Goal: Task Accomplishment & Management: Manage account settings

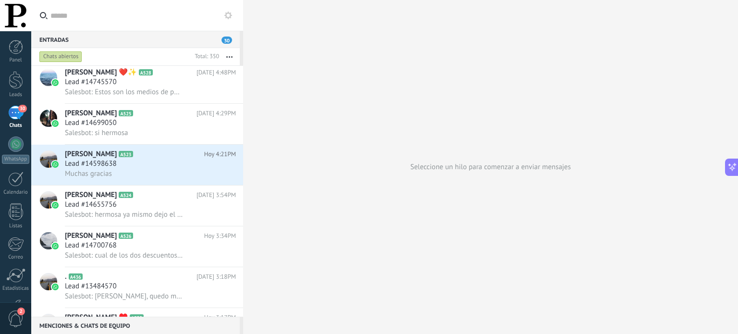
scroll to position [85, 0]
click at [126, 179] on div "Muchas gracias" at bounding box center [150, 174] width 171 height 10
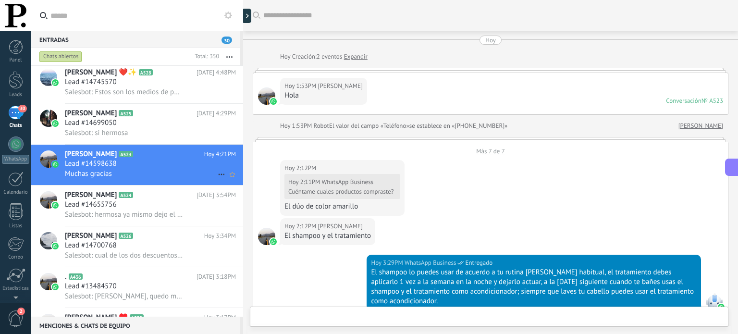
scroll to position [389, 0]
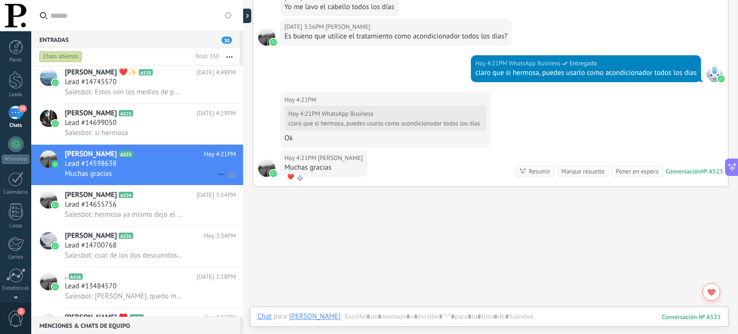
click at [217, 176] on icon at bounding box center [222, 175] width 12 height 12
click at [237, 184] on span "[PERSON_NAME] respondió" at bounding box center [274, 182] width 84 height 19
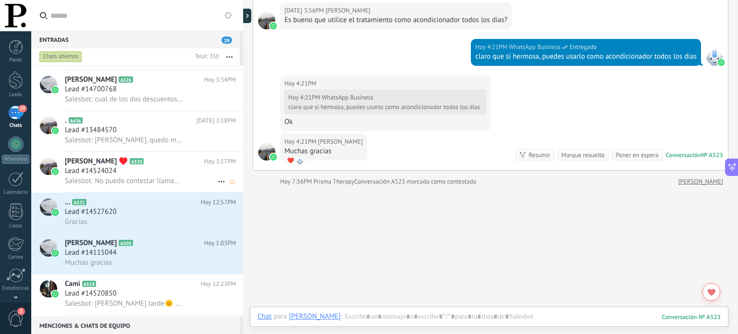
scroll to position [243, 0]
click at [198, 214] on div "Lead #14527620" at bounding box center [150, 211] width 171 height 10
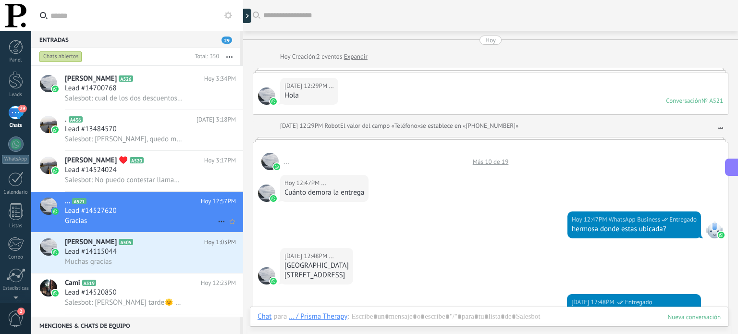
scroll to position [481, 0]
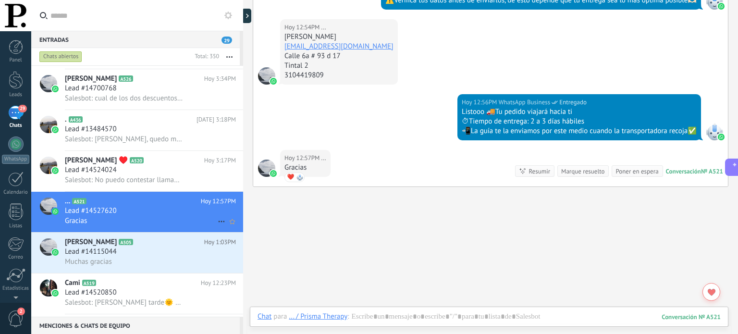
click at [218, 225] on icon at bounding box center [222, 222] width 12 height 12
click at [218, 225] on li "[PERSON_NAME] respondió" at bounding box center [268, 231] width 110 height 19
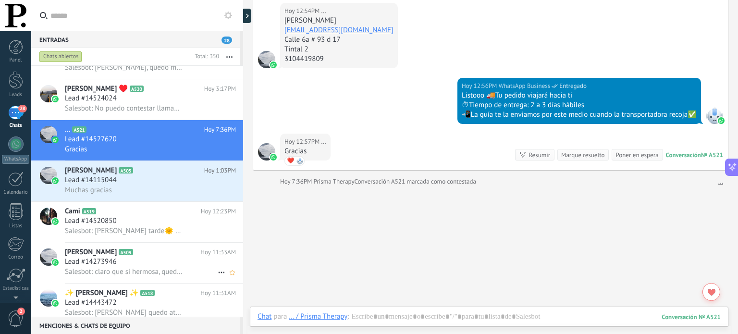
scroll to position [344, 0]
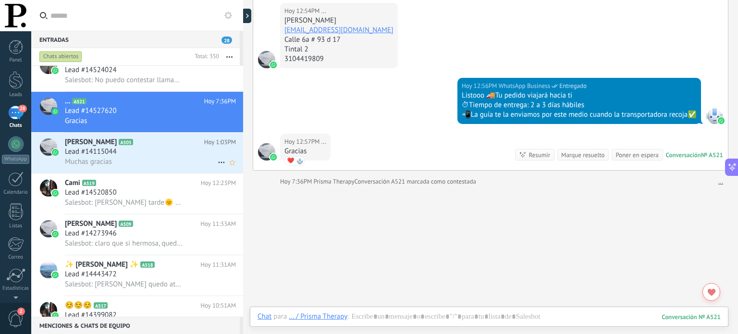
click at [171, 155] on div "Lead #14115044" at bounding box center [150, 152] width 171 height 10
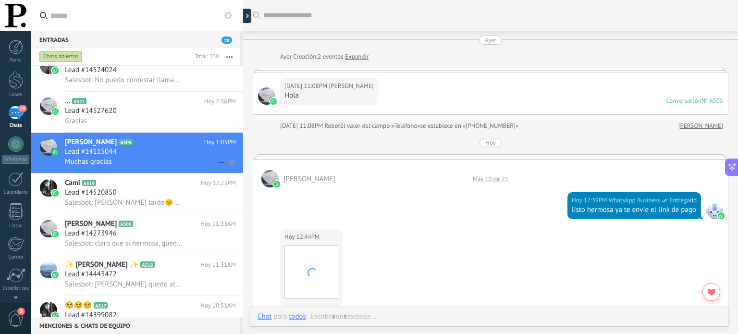
scroll to position [609, 0]
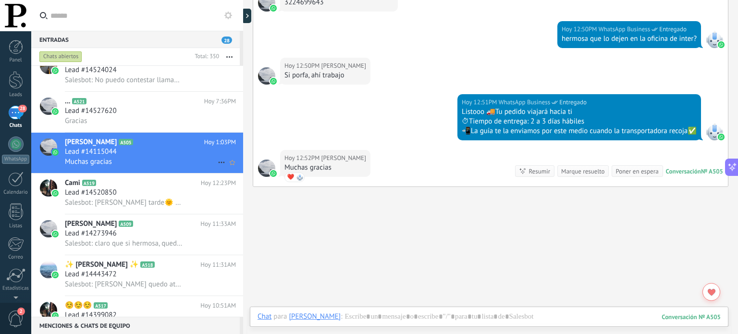
click at [217, 164] on icon at bounding box center [222, 163] width 12 height 12
click at [225, 171] on use at bounding box center [224, 171] width 7 height 4
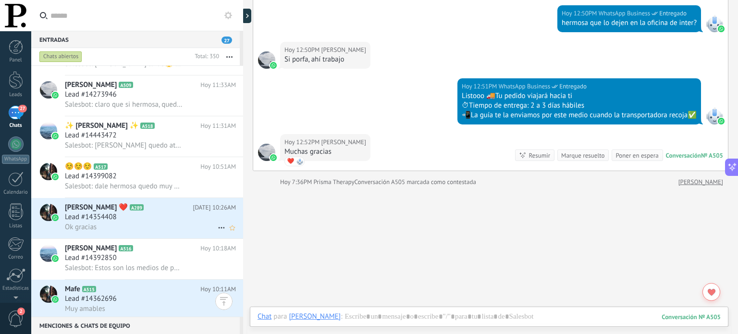
scroll to position [485, 0]
click at [181, 222] on div "Lead #14354408" at bounding box center [150, 217] width 171 height 10
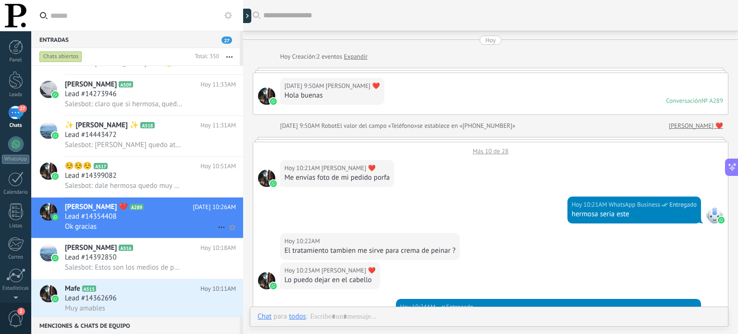
scroll to position [346, 0]
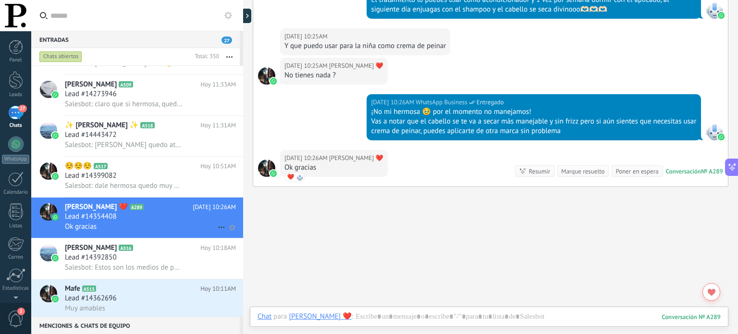
click at [217, 229] on icon at bounding box center [222, 228] width 12 height 12
click at [207, 217] on div at bounding box center [369, 167] width 738 height 334
click at [218, 231] on icon "Conversación cerrada" at bounding box center [222, 228] width 12 height 12
click at [227, 236] on use at bounding box center [224, 238] width 7 height 4
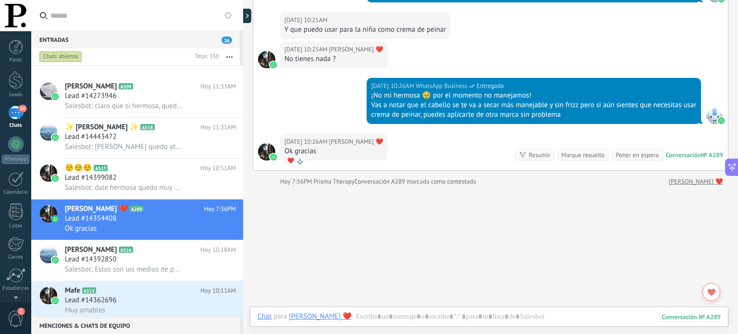
scroll to position [636, 0]
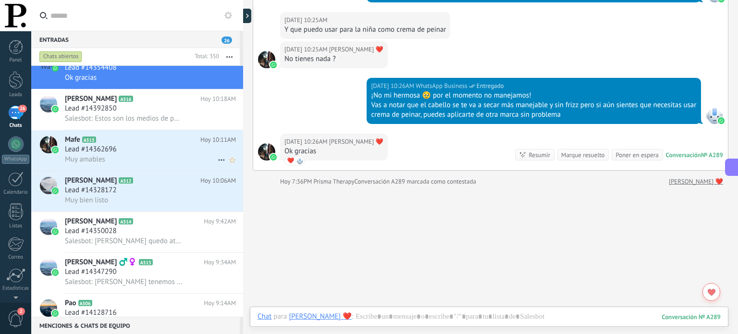
click at [176, 162] on div "Muy amables" at bounding box center [150, 159] width 171 height 10
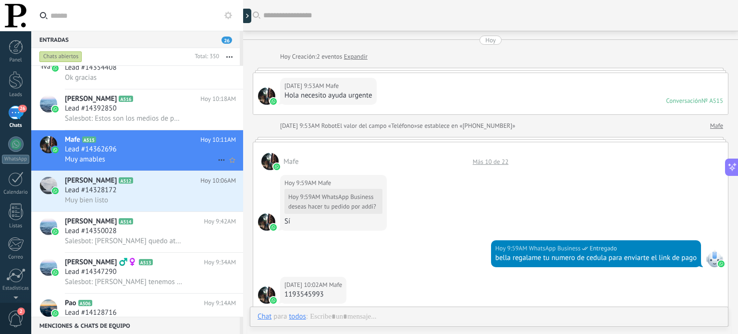
scroll to position [498, 0]
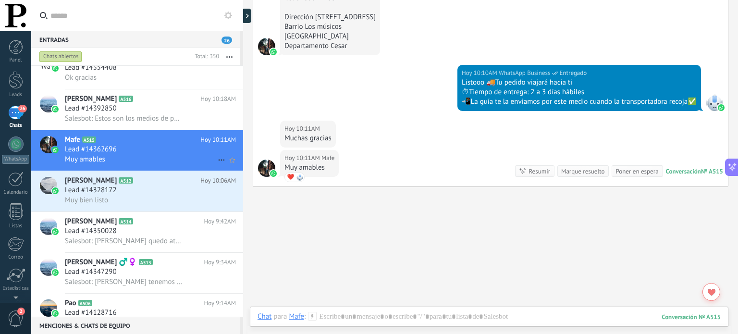
click at [219, 165] on icon at bounding box center [222, 160] width 12 height 12
click at [230, 172] on div "[PERSON_NAME] respondió" at bounding box center [268, 168] width 95 height 19
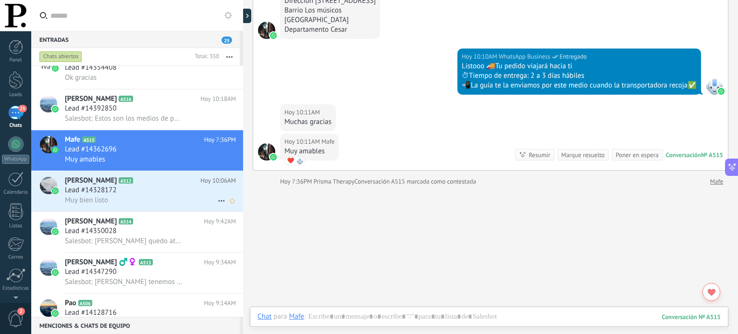
click at [179, 202] on div "Muy bien listo" at bounding box center [150, 200] width 171 height 10
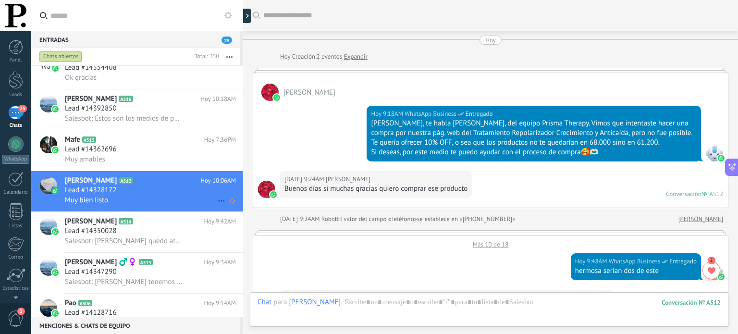
scroll to position [536, 0]
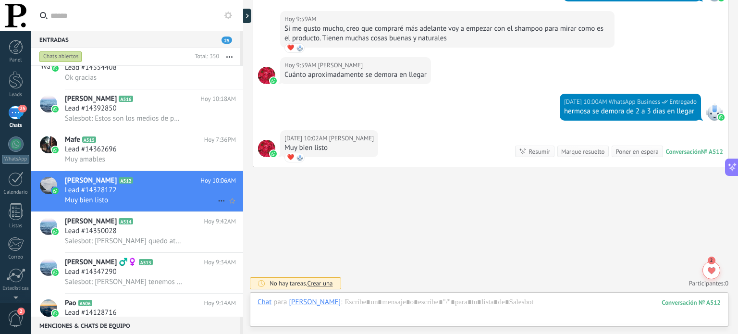
click at [218, 202] on use at bounding box center [221, 200] width 6 height 1
click at [229, 210] on div "[PERSON_NAME] respondió" at bounding box center [268, 210] width 95 height 19
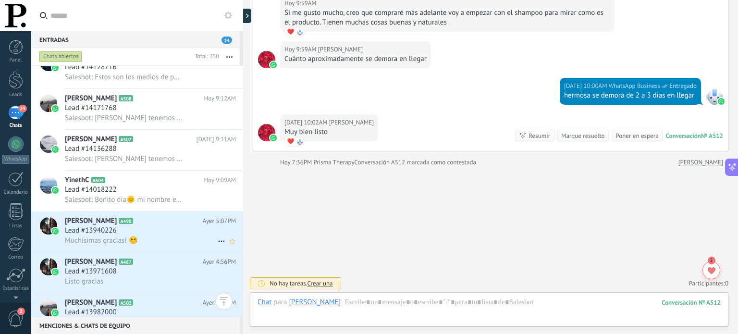
scroll to position [921, 0]
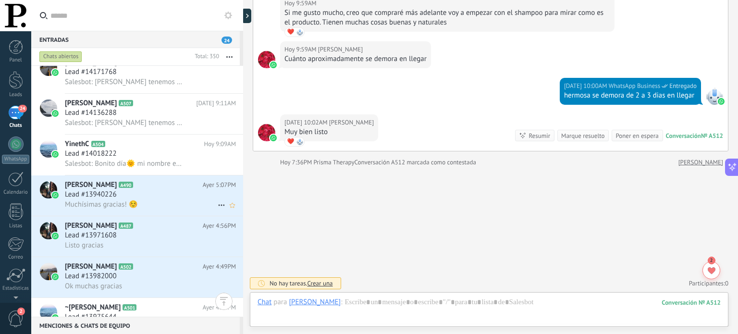
click at [166, 194] on div "[PERSON_NAME] A490 [DATE] 5:07PM Lead #13940226 Muchísimas gracias! ☺️" at bounding box center [154, 195] width 178 height 40
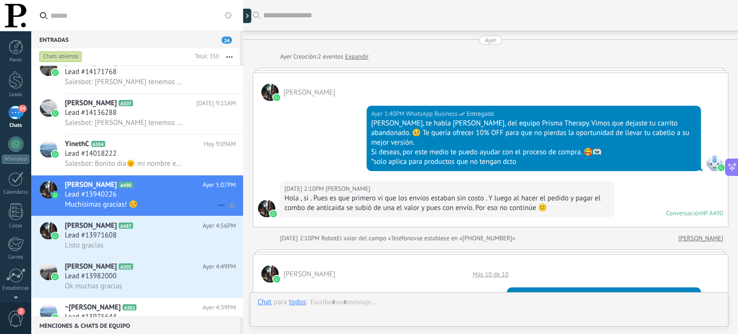
scroll to position [606, 0]
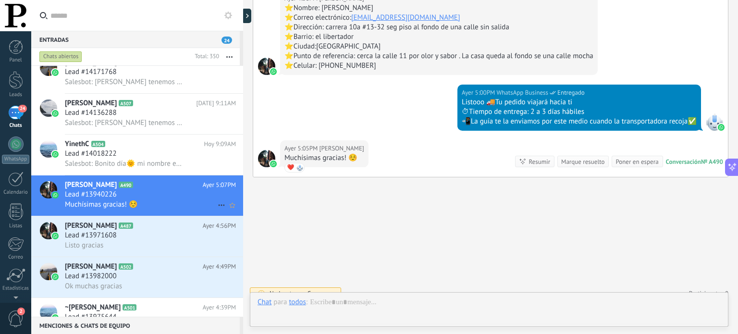
click at [217, 209] on icon at bounding box center [222, 206] width 12 height 12
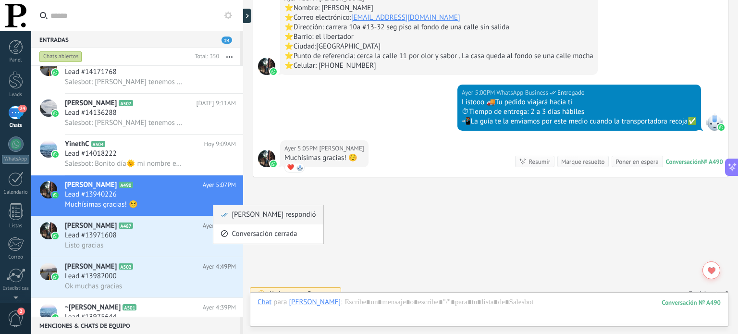
click at [230, 215] on div "[PERSON_NAME] respondió" at bounding box center [268, 214] width 95 height 19
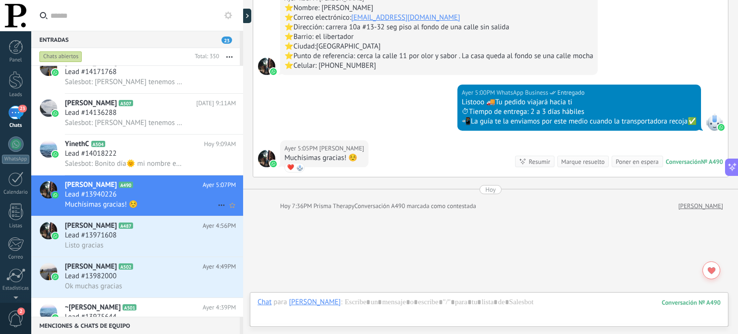
scroll to position [640, 0]
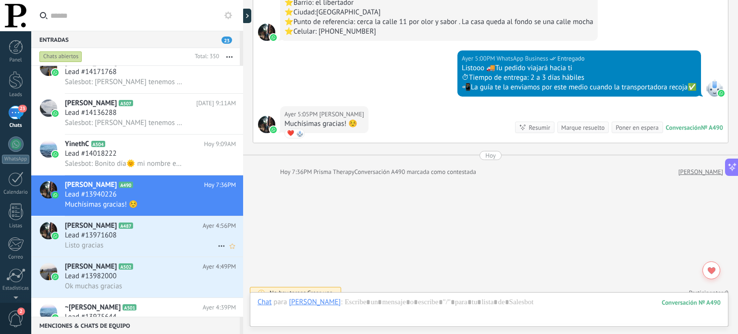
click at [159, 231] on h2 "[PERSON_NAME] A487" at bounding box center [134, 226] width 138 height 10
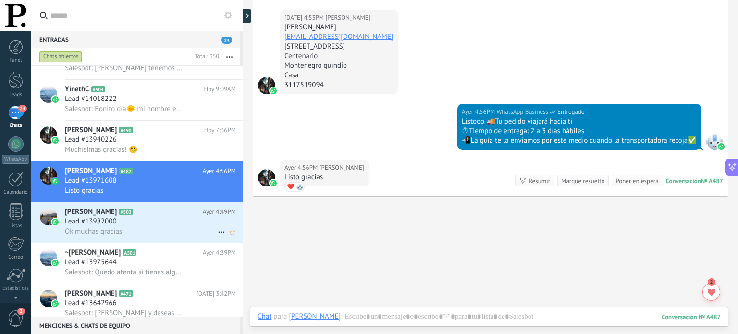
scroll to position [977, 0]
click at [218, 192] on use at bounding box center [221, 190] width 6 height 1
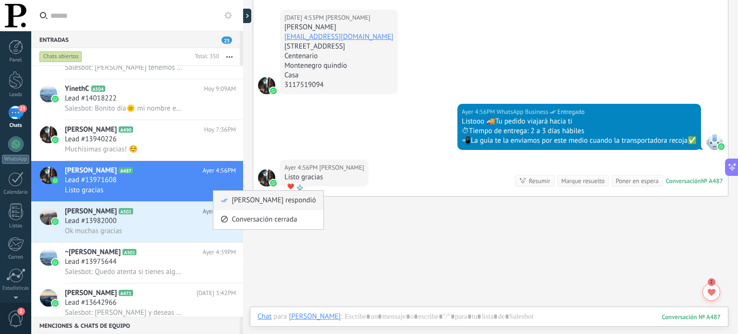
click at [234, 202] on span "[PERSON_NAME] respondió" at bounding box center [274, 200] width 84 height 19
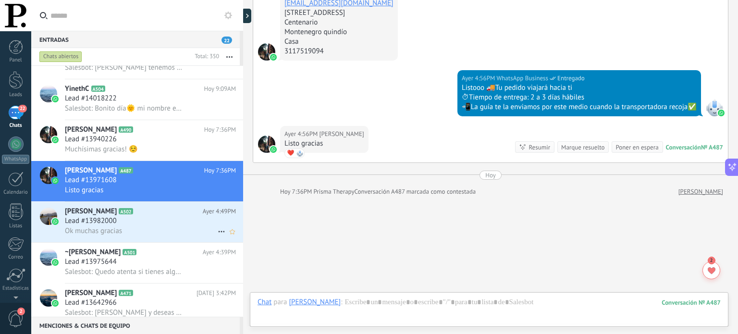
click at [165, 216] on h2 "[PERSON_NAME] A502" at bounding box center [134, 212] width 138 height 10
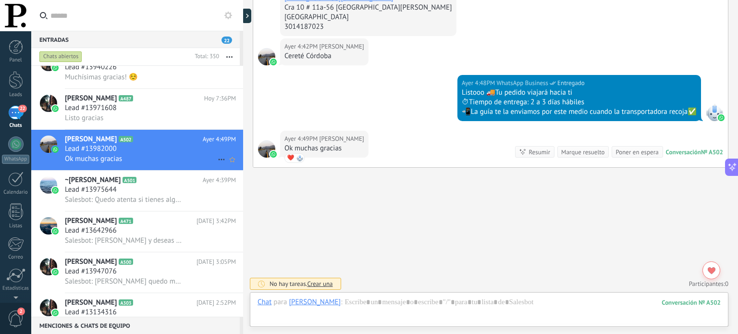
click at [216, 162] on icon at bounding box center [222, 160] width 12 height 12
click at [244, 166] on span "[PERSON_NAME] respondió" at bounding box center [274, 168] width 84 height 19
